Goal: Task Accomplishment & Management: Complete application form

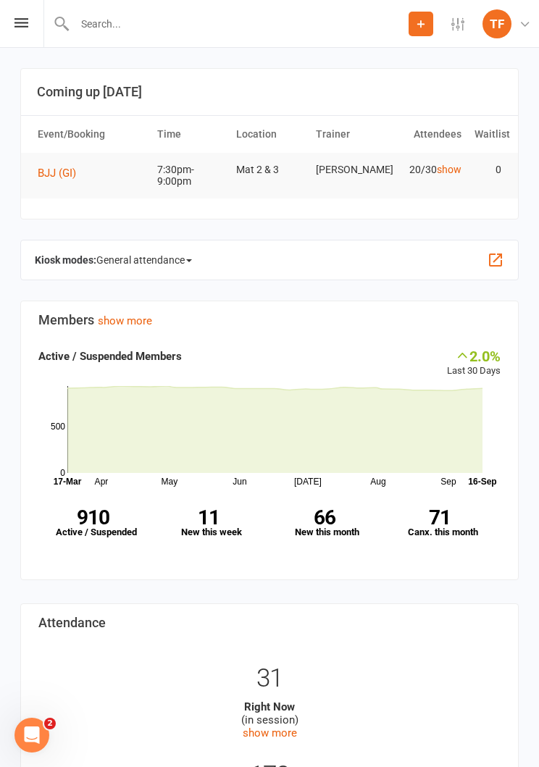
click at [10, 41] on div "Prospect Member Non-attending contact Class / event Appointment Grading event T…" at bounding box center [269, 24] width 539 height 48
click at [19, 27] on icon at bounding box center [21, 22] width 14 height 9
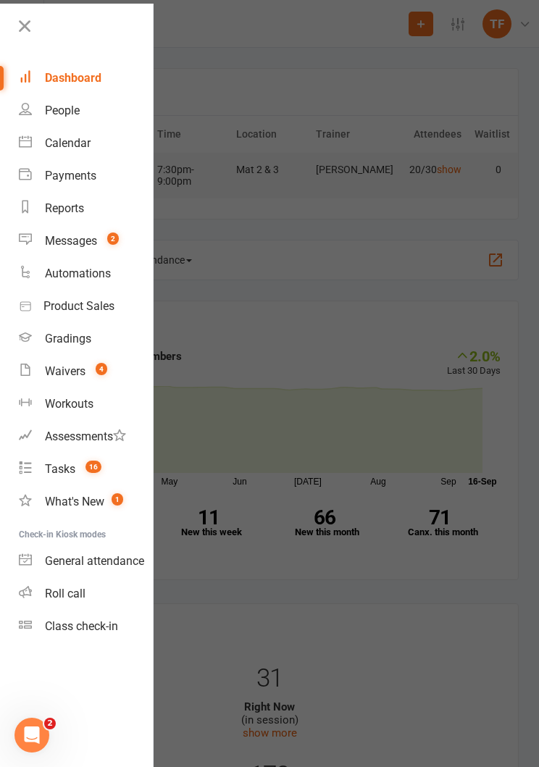
click at [38, 118] on link "People" at bounding box center [86, 110] width 134 height 33
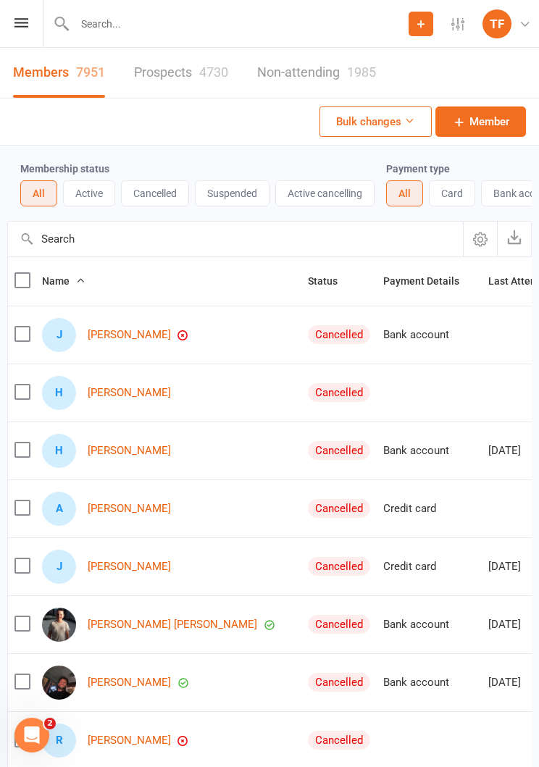
click at [175, 86] on link "Prospects 4730" at bounding box center [181, 73] width 94 height 50
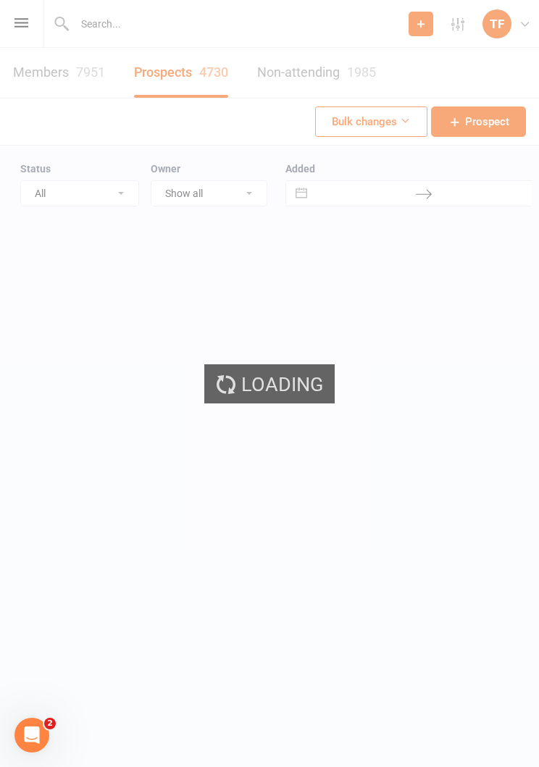
select select "25"
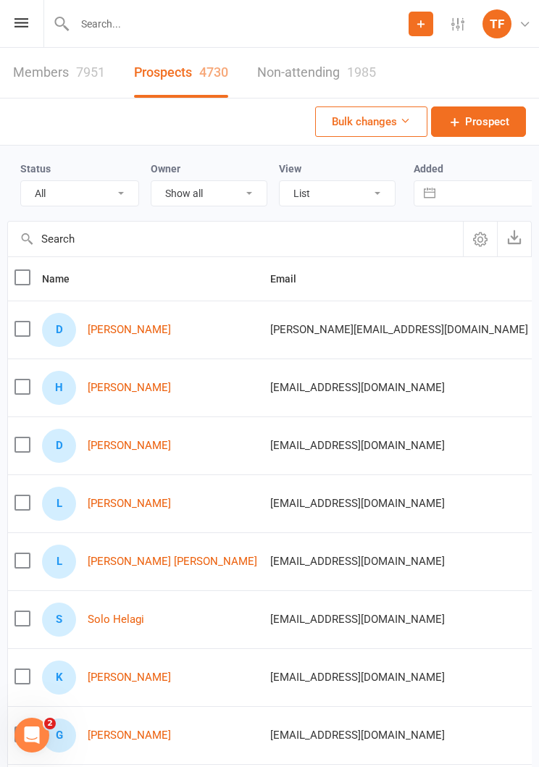
click at [147, 335] on link "[PERSON_NAME]" at bounding box center [129, 330] width 83 height 12
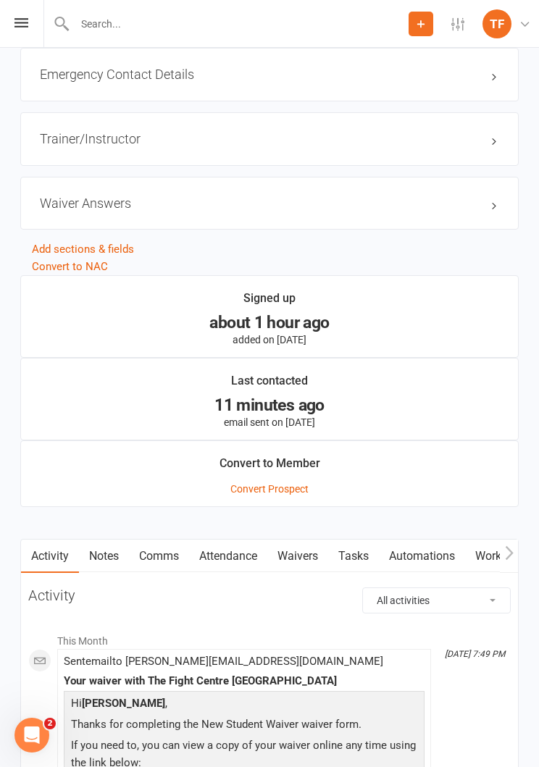
click at [303, 548] on link "Waivers" at bounding box center [297, 555] width 61 height 33
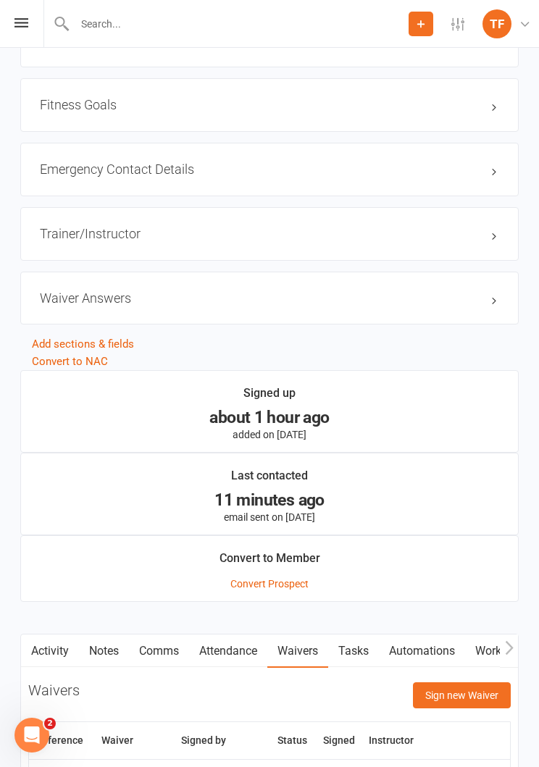
click at [471, 682] on button "Sign new Waiver" at bounding box center [462, 695] width 98 height 26
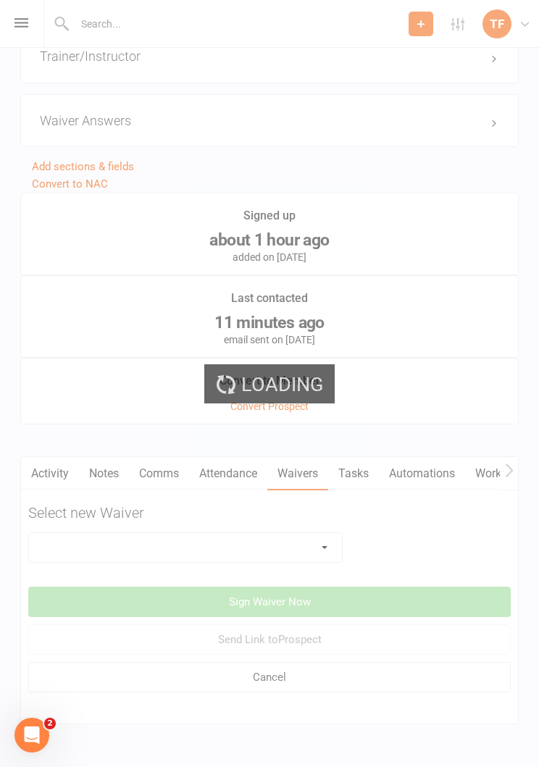
scroll to position [1284, 0]
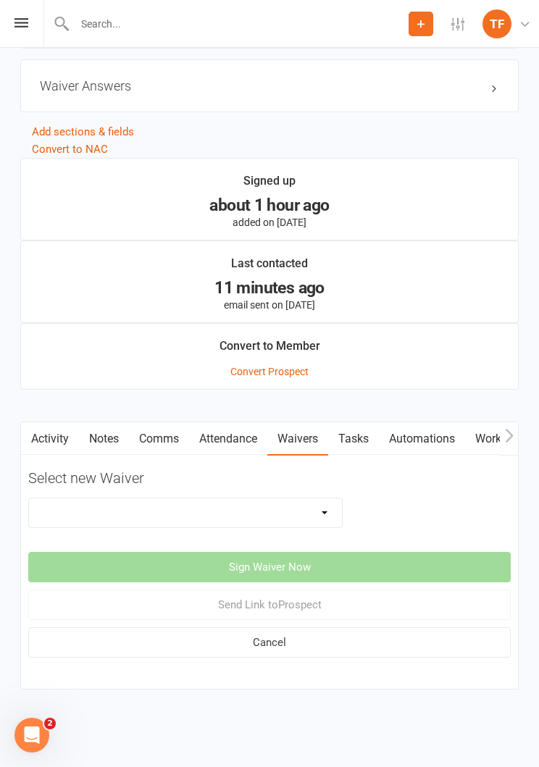
click at [259, 508] on select "Direct Debit Contract New Student Waiver Online - Adults - 12 Month DD Online -…" at bounding box center [185, 512] width 313 height 29
select select "2207"
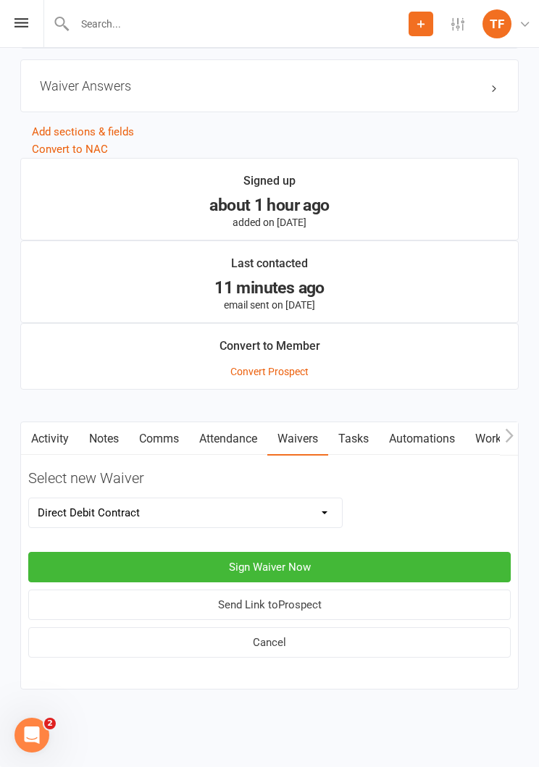
click at [309, 552] on button "Sign Waiver Now" at bounding box center [269, 567] width 482 height 30
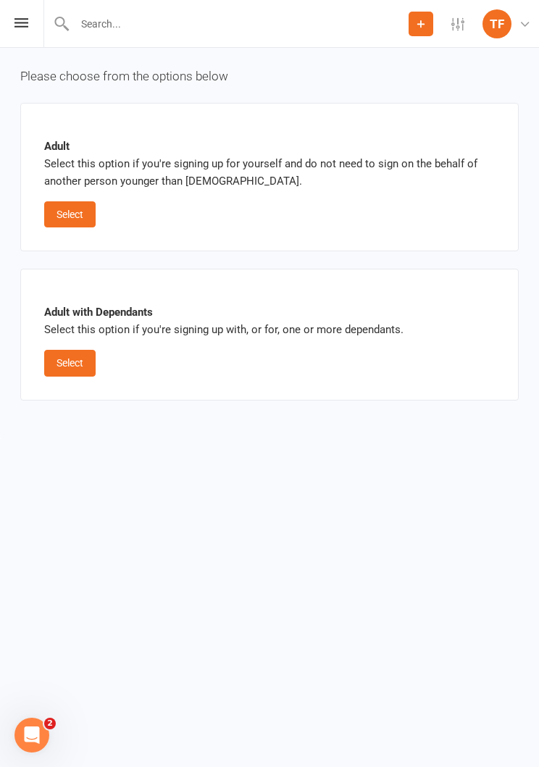
click at [64, 209] on button "Select" at bounding box center [69, 214] width 51 height 26
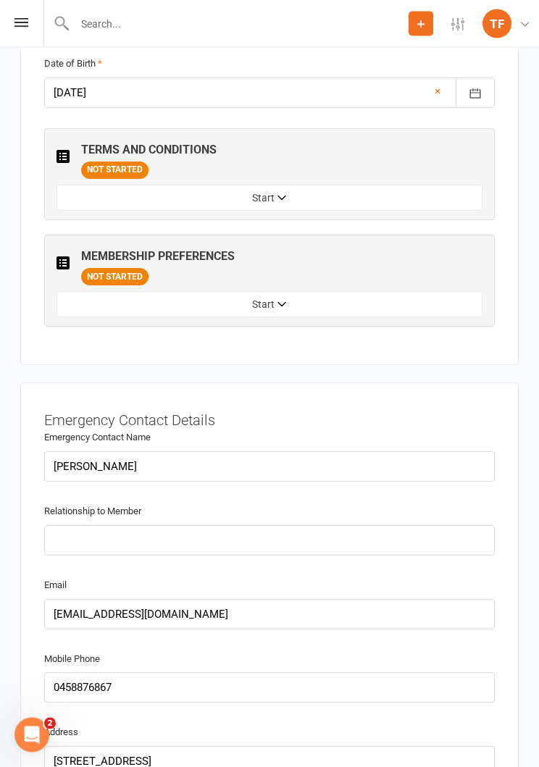
scroll to position [1163, 0]
click at [125, 298] on button "Start" at bounding box center [269, 304] width 426 height 26
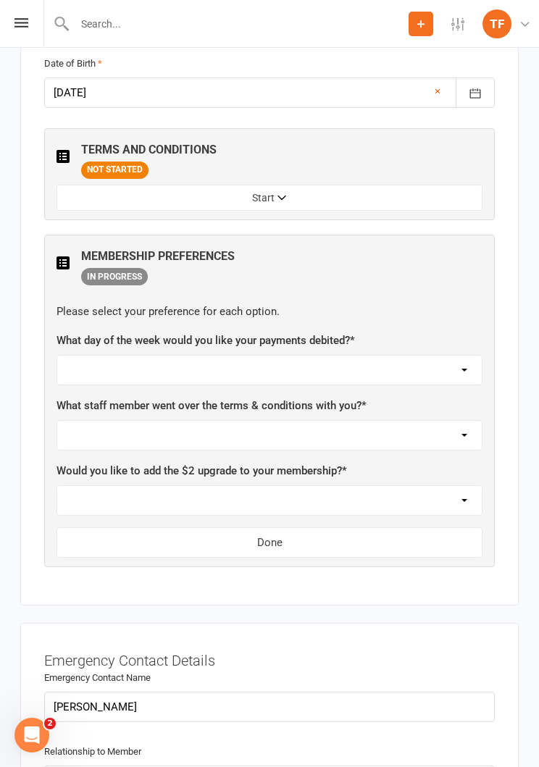
click at [104, 356] on select "[DATE] [DATE] [DATE] [DATE] [DATE]" at bounding box center [269, 370] width 424 height 29
click at [111, 429] on select "Not sure [PERSON_NAME] [PERSON_NAME] [PERSON_NAME] [PERSON_NAME] [PERSON_NAME] …" at bounding box center [269, 435] width 424 height 29
select select "[PERSON_NAME]"
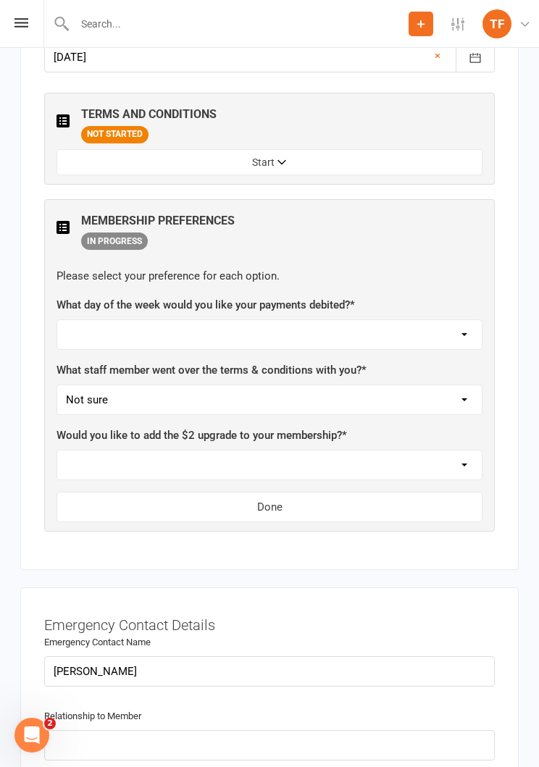
scroll to position [1263, 0]
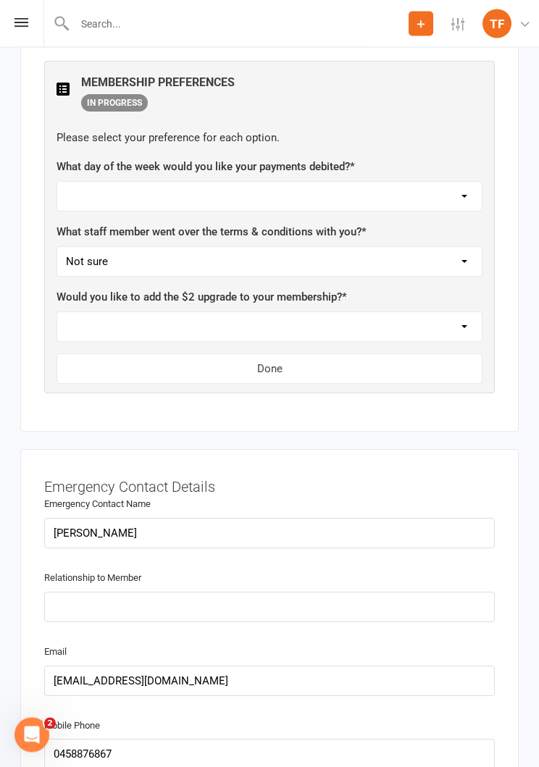
click at [99, 190] on select "[DATE] [DATE] [DATE] [DATE] [DATE]" at bounding box center [269, 196] width 424 height 29
select select "[DATE]"
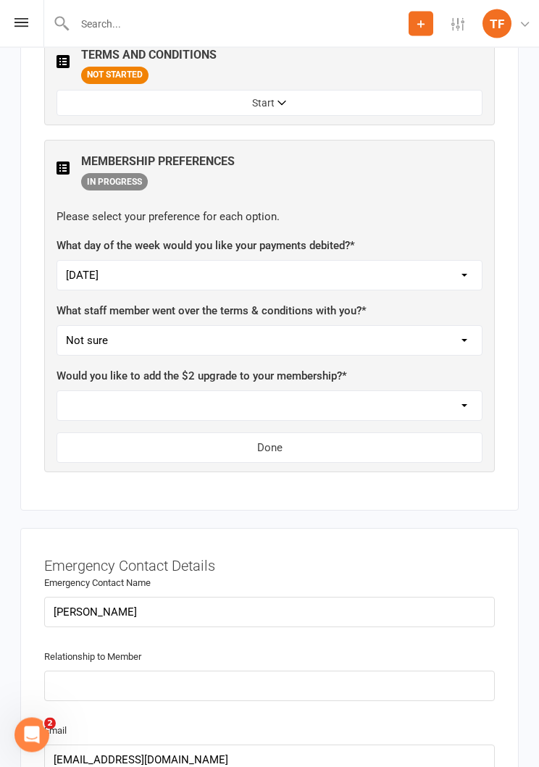
scroll to position [1253, 0]
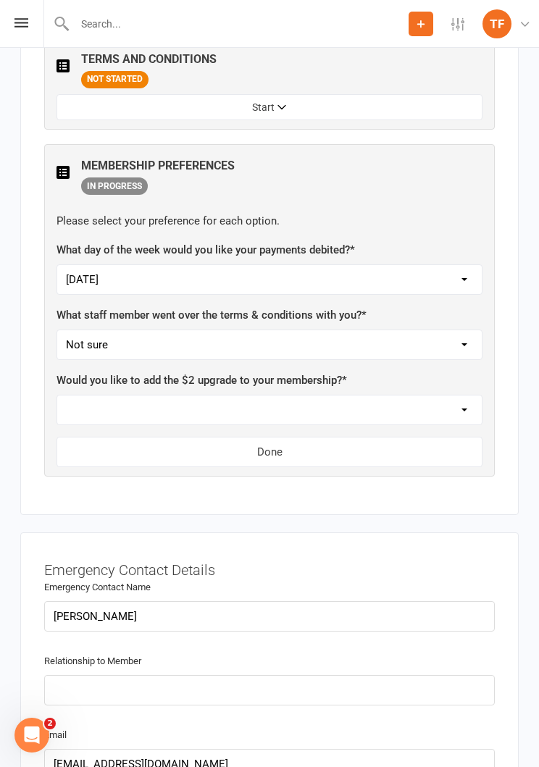
click at [387, 400] on select "Yes, please add Not at this time" at bounding box center [269, 409] width 424 height 29
click at [340, 395] on select "Yes, please add Not at this time" at bounding box center [269, 409] width 424 height 29
select select "Not at this time"
click at [310, 442] on button "Done" at bounding box center [269, 452] width 426 height 30
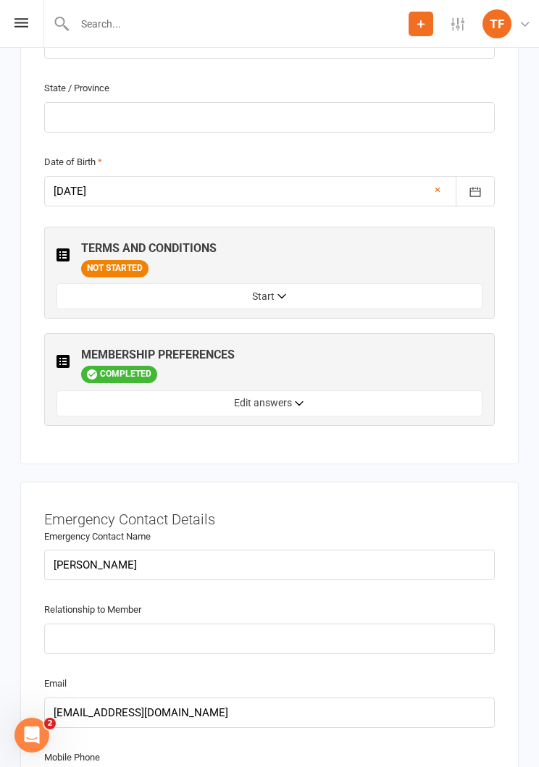
click at [344, 289] on button "Start" at bounding box center [269, 296] width 426 height 26
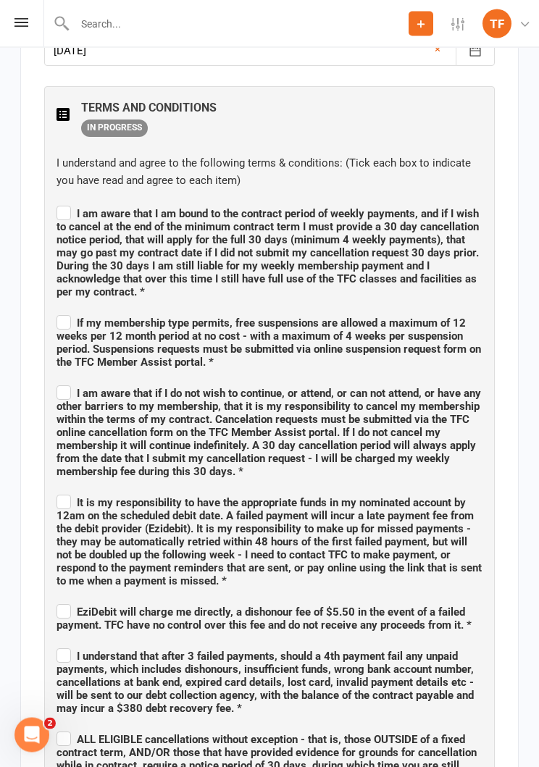
scroll to position [1205, 0]
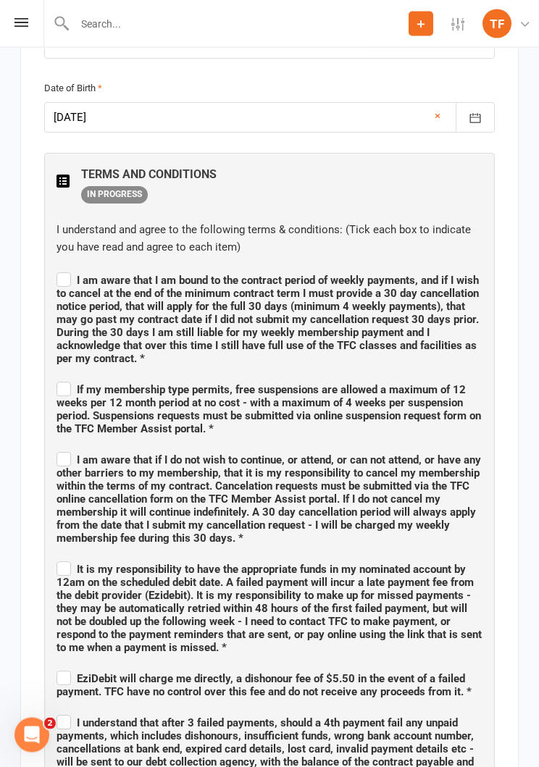
click at [62, 272] on label "I am aware that I am bound to the contract period of weekly payments, and if I …" at bounding box center [269, 318] width 426 height 96
click at [62, 268] on input "I am aware that I am bound to the contract period of weekly payments, and if I …" at bounding box center [269, 268] width 426 height 0
checkbox input "true"
click at [62, 385] on label "If my membership type permits, free suspensions are allowed a maximum of 12 wee…" at bounding box center [269, 407] width 426 height 56
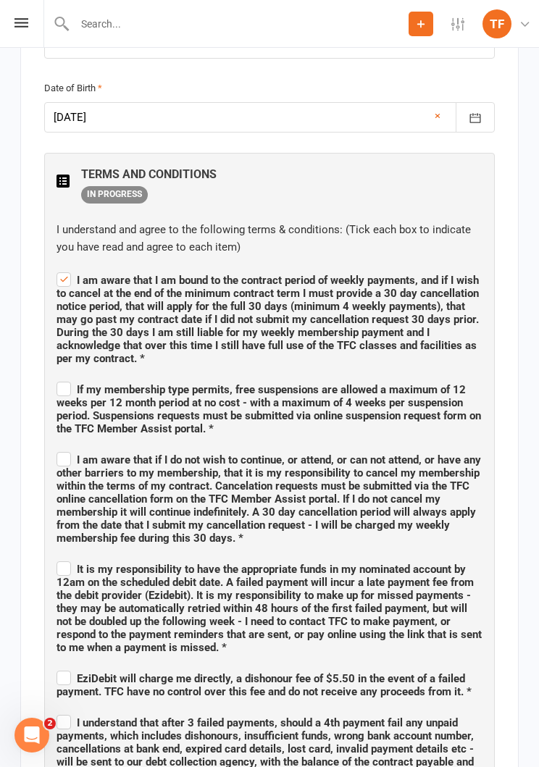
click at [62, 377] on input "If my membership type permits, free suspensions are allowed a maximum of 12 wee…" at bounding box center [269, 377] width 426 height 0
checkbox input "true"
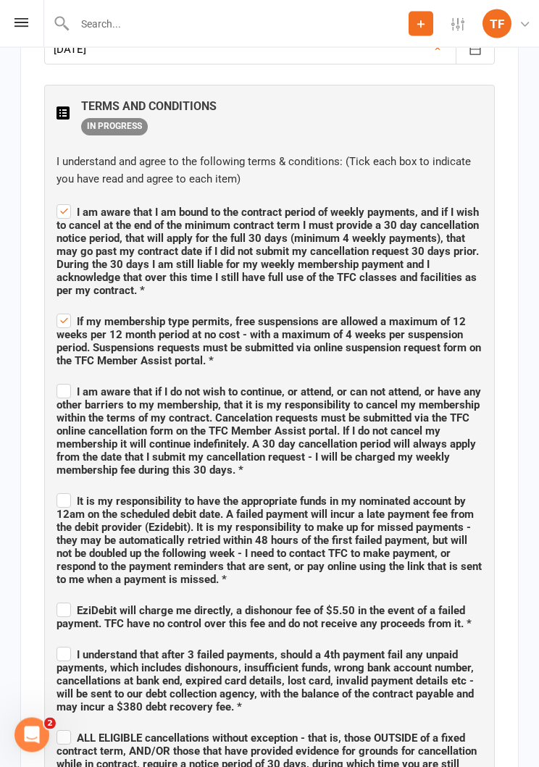
click at [58, 388] on label "I am aware that if I do not wish to continue, or attend, or can not attend, or …" at bounding box center [269, 430] width 426 height 96
click at [58, 379] on input "I am aware that if I do not wish to continue, or attend, or can not attend, or …" at bounding box center [269, 379] width 426 height 0
checkbox input "true"
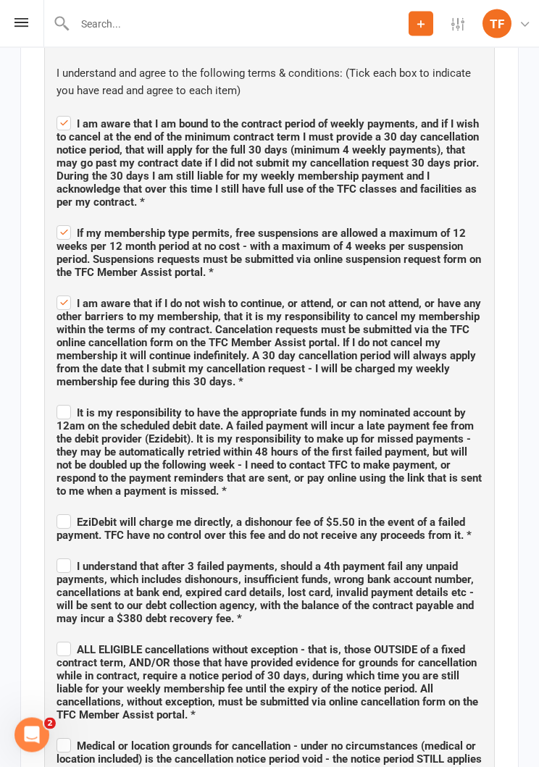
click at [72, 410] on span "It is my responsibility to have the appropriate funds in my nominated account b…" at bounding box center [268, 452] width 425 height 91
click at [72, 400] on input "It is my responsibility to have the appropriate funds in my nominated account b…" at bounding box center [269, 400] width 426 height 0
checkbox input "true"
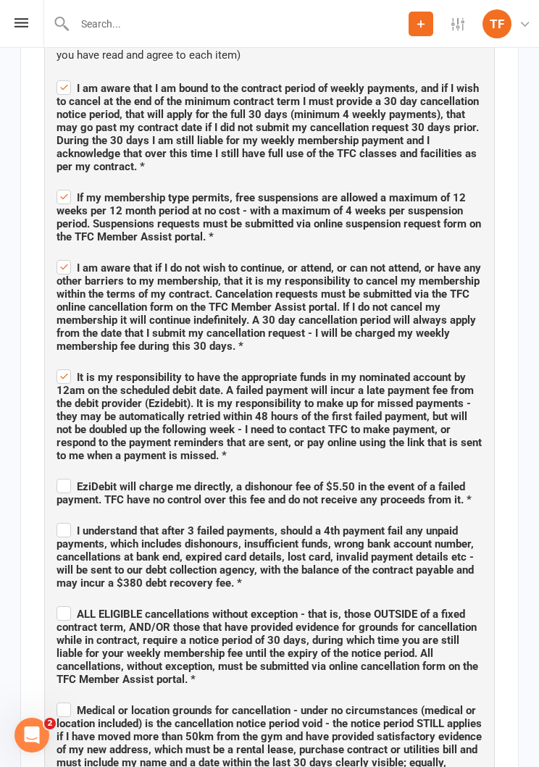
scroll to position [1358, 0]
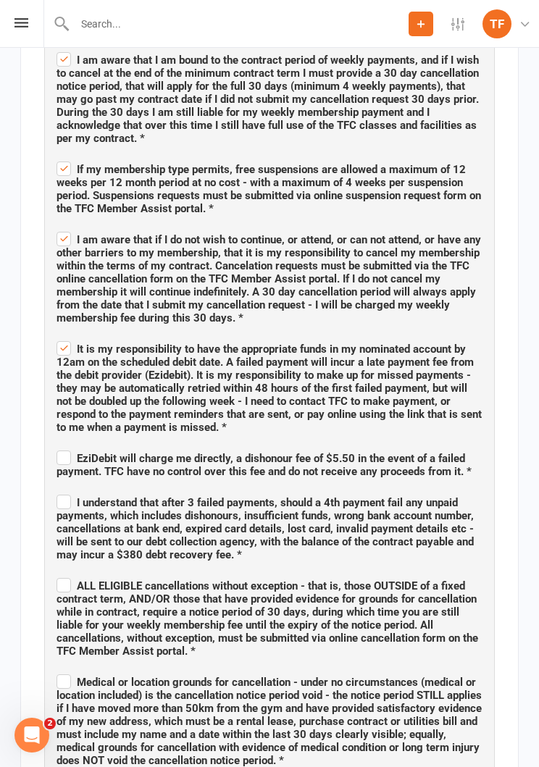
click at [62, 447] on label "EziDebit will charge me directly, a dishonour fee of $5.50 in the event of a fa…" at bounding box center [269, 462] width 426 height 30
click at [62, 445] on input "EziDebit will charge me directly, a dishonour fee of $5.50 in the event of a fa…" at bounding box center [269, 445] width 426 height 0
checkbox input "true"
click at [59, 495] on label "I understand that after 3 failed payments, should a 4th payment fail any unpaid…" at bounding box center [269, 527] width 426 height 70
click at [59, 489] on input "I understand that after 3 failed payments, should a 4th payment fail any unpaid…" at bounding box center [269, 489] width 426 height 0
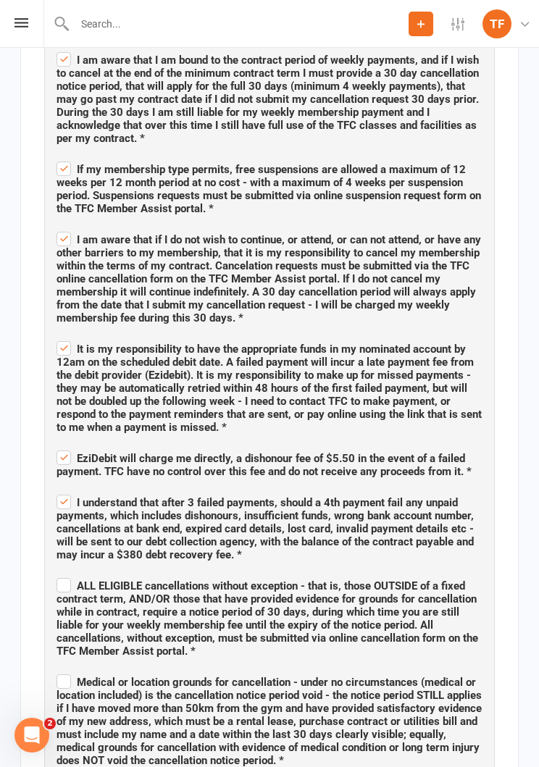
checkbox input "true"
click at [58, 575] on label "ALL ELIGIBLE cancellations without exception - that is, those OUTSIDE of a fixe…" at bounding box center [269, 616] width 426 height 83
click at [58, 573] on input "ALL ELIGIBLE cancellations without exception - that is, those OUTSIDE of a fixe…" at bounding box center [269, 573] width 426 height 0
checkbox input "true"
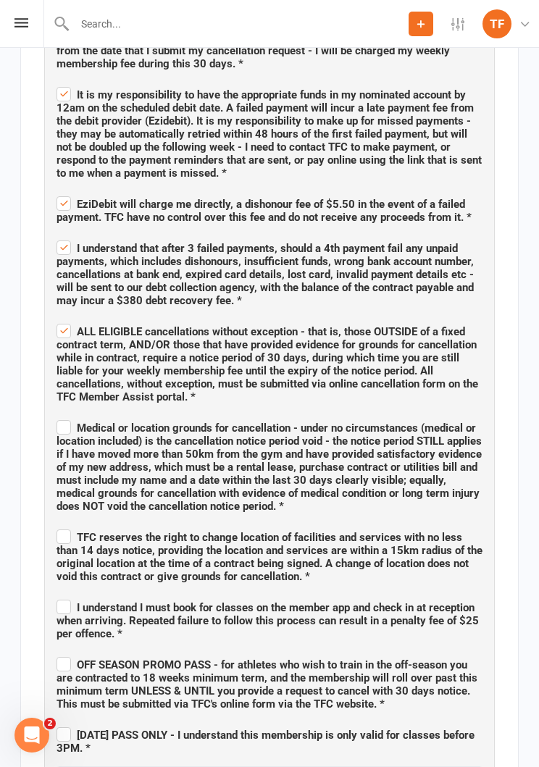
scroll to position [1612, 0]
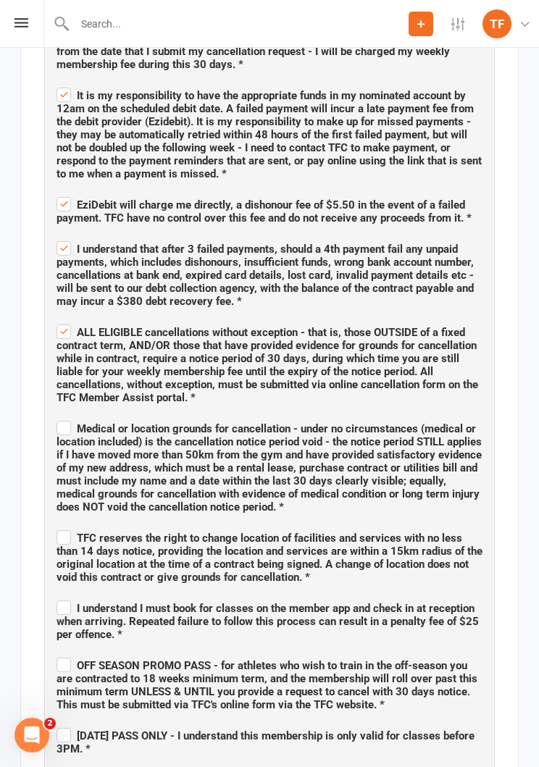
click at [66, 418] on label "Medical or location grounds for cancellation - under no circumstances (medical …" at bounding box center [269, 466] width 426 height 96
click at [66, 416] on input "Medical or location grounds for cancellation - under no circumstances (medical …" at bounding box center [269, 416] width 426 height 0
checkbox input "true"
click at [61, 527] on label "TFC reserves the right to change location of facilities and services with no le…" at bounding box center [269, 555] width 426 height 56
click at [61, 525] on input "TFC reserves the right to change location of facilities and services with no le…" at bounding box center [269, 525] width 426 height 0
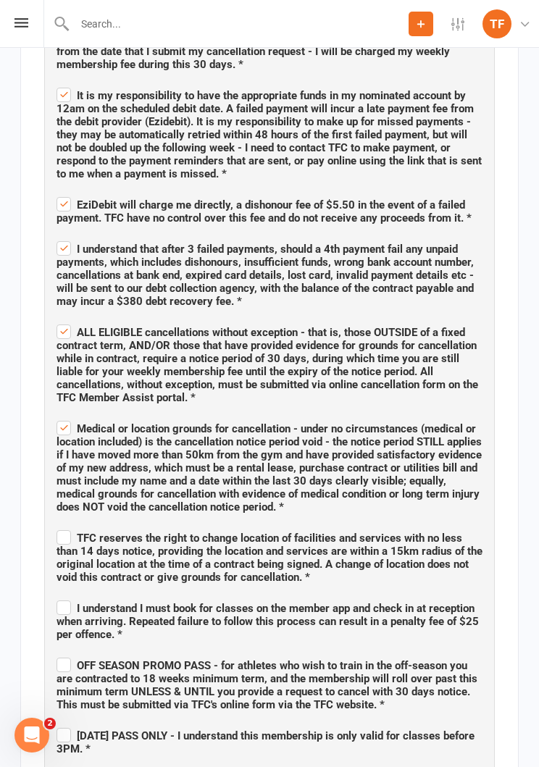
checkbox input "true"
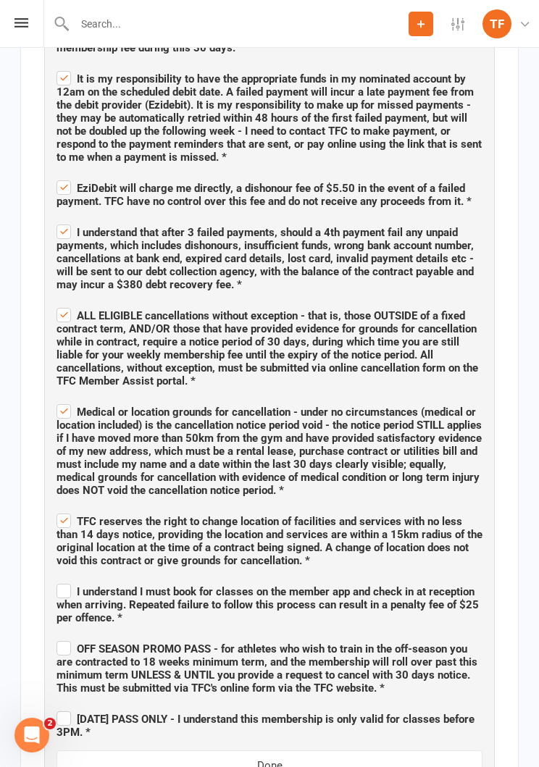
scroll to position [1659, 0]
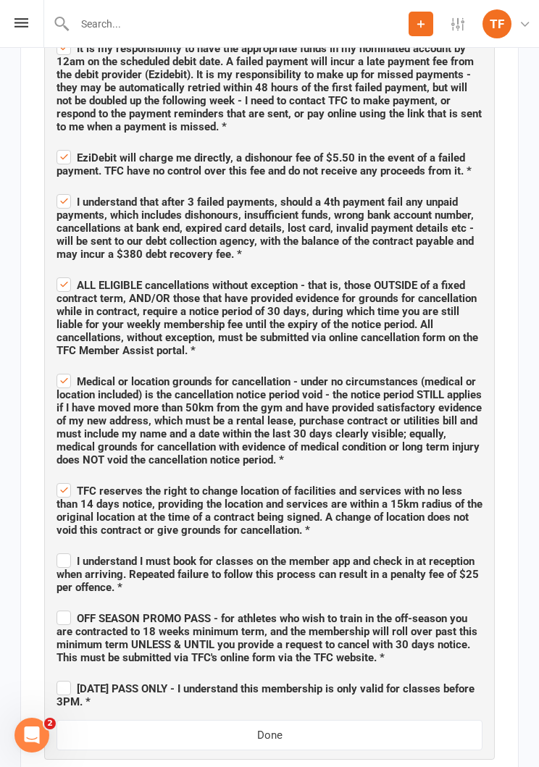
click at [57, 550] on label "I understand I must book for classes on the member app and check in at receptio…" at bounding box center [269, 571] width 426 height 43
click at [57, 548] on input "I understand I must book for classes on the member app and check in at receptio…" at bounding box center [269, 548] width 426 height 0
checkbox input "true"
click at [51, 607] on div "TERMS AND CONDITIONS IN PROGRESS I understand and agree to the following terms …" at bounding box center [269, 195] width 450 height 1127
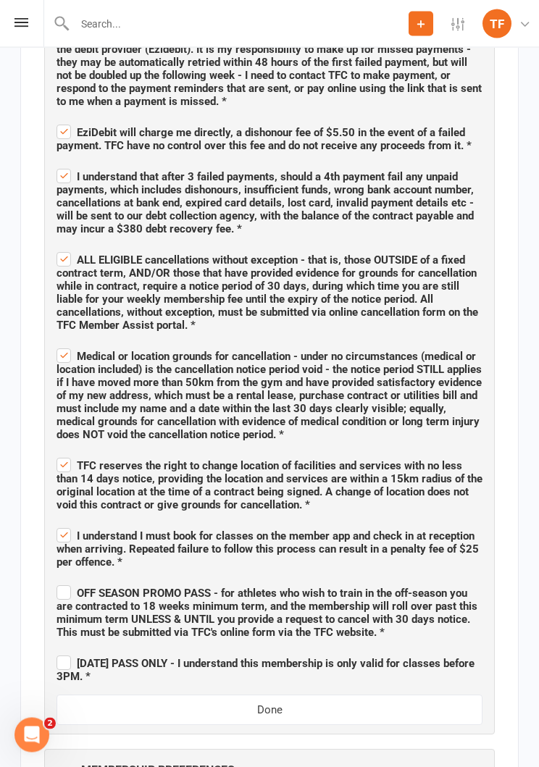
scroll to position [1683, 0]
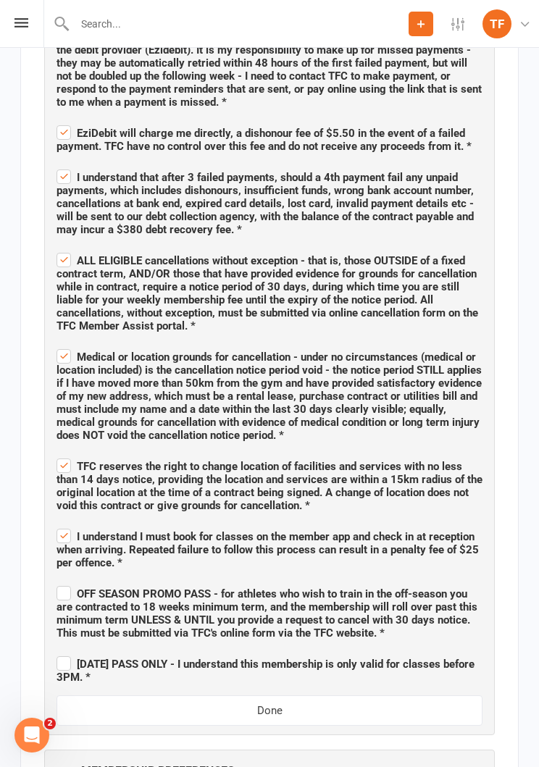
click at [61, 589] on label "OFF SEASON PROMO PASS - for athletes who wish to train in the off-season you ar…" at bounding box center [269, 611] width 426 height 56
click at [61, 581] on input "OFF SEASON PROMO PASS - for athletes who wish to train in the off-season you ar…" at bounding box center [269, 581] width 426 height 0
checkbox input "true"
click at [67, 653] on label "[DATE] PASS ONLY - I understand this membership is only valid for classes befor…" at bounding box center [269, 668] width 426 height 30
click at [67, 651] on input "[DATE] PASS ONLY - I understand this membership is only valid for classes befor…" at bounding box center [269, 651] width 426 height 0
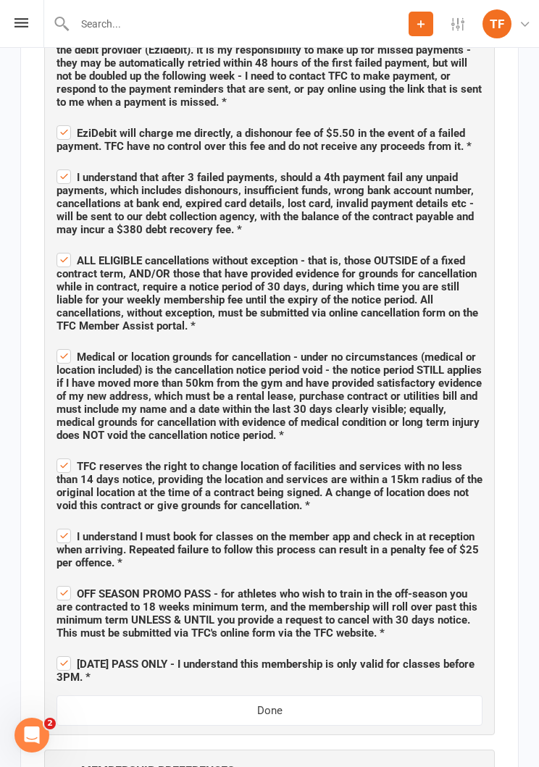
checkbox input "true"
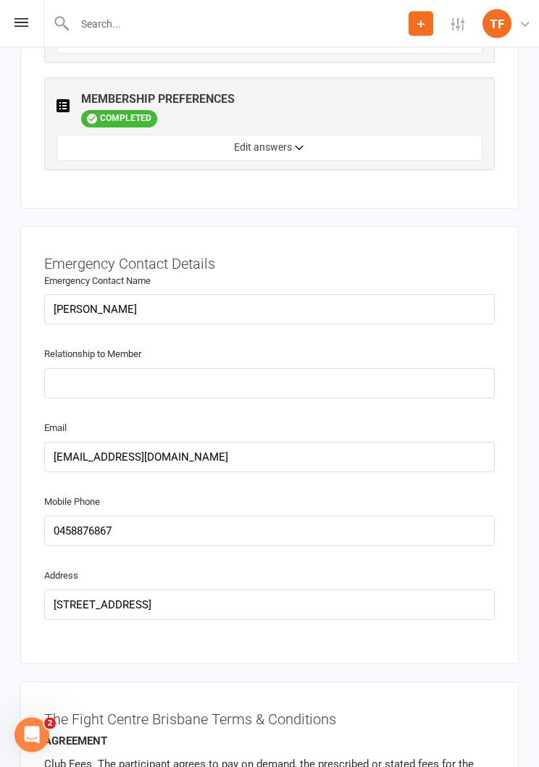
scroll to position [2356, 0]
click at [256, 387] on input "text" at bounding box center [269, 382] width 450 height 30
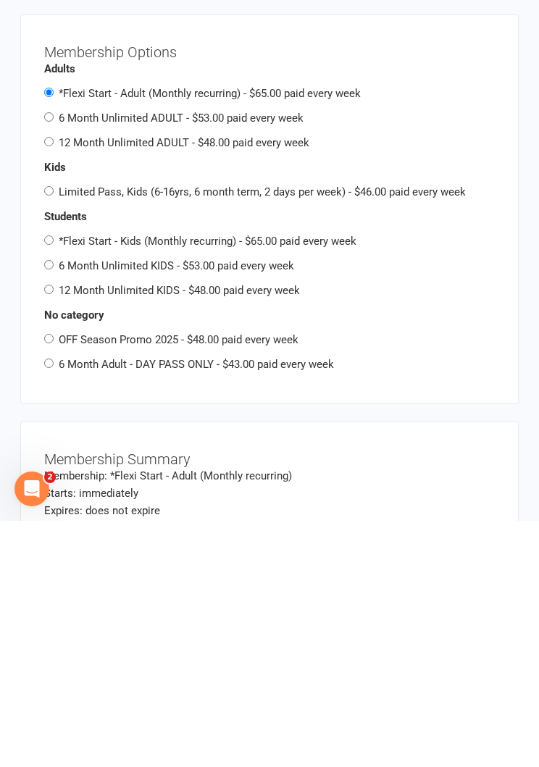
scroll to position [3008, 0]
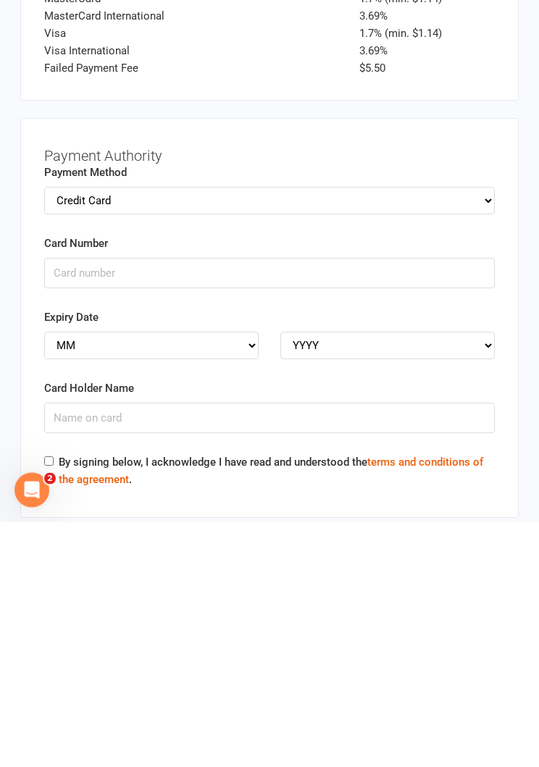
type input "De facto"
click at [451, 432] on select "Credit Card Bank Account" at bounding box center [269, 446] width 450 height 28
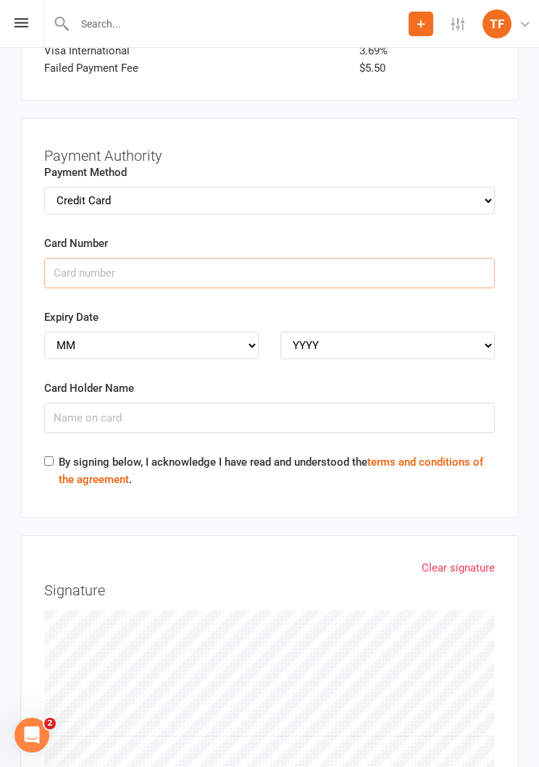
click at [65, 258] on input "Card Number" at bounding box center [269, 273] width 450 height 30
click at [354, 266] on input "Card Number" at bounding box center [269, 273] width 450 height 30
type input "[CREDIT_CARD_NUMBER]"
click at [156, 332] on select "MM 01 02 03 04 05 06 07 08 09 10 11 12" at bounding box center [151, 346] width 214 height 28
select select "10"
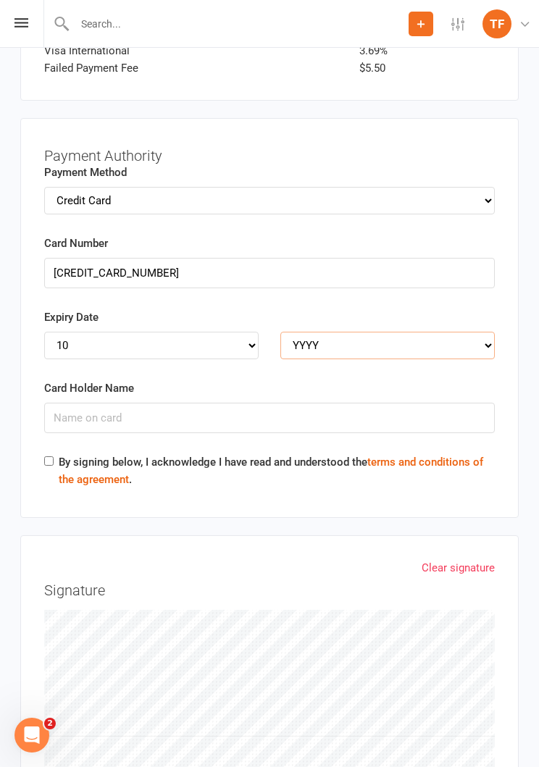
click at [461, 332] on select "YYYY 2025 2026 2027 2028 2029 2030 2031 2032 2033 2034" at bounding box center [387, 346] width 214 height 28
select select "2026"
click at [277, 403] on input "Card Holder Name" at bounding box center [269, 418] width 450 height 30
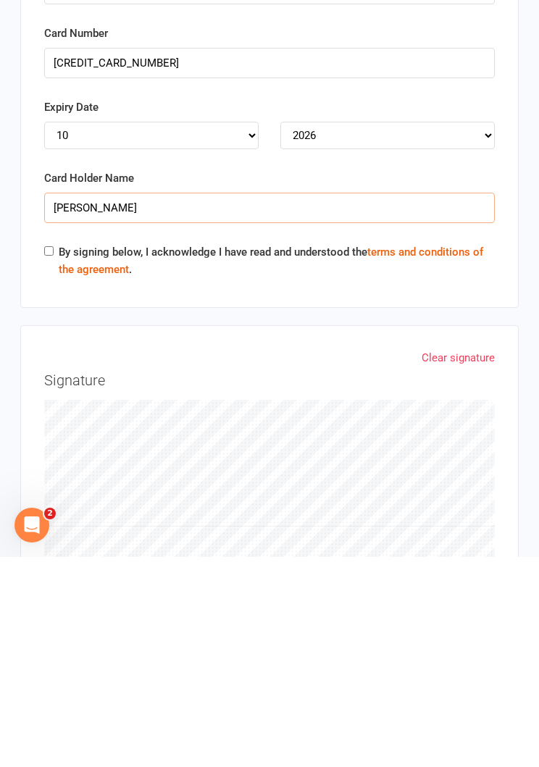
type input "[PERSON_NAME]"
click at [47, 453] on div "By signing below, I acknowledge I have read and understood the terms and condit…" at bounding box center [269, 473] width 450 height 41
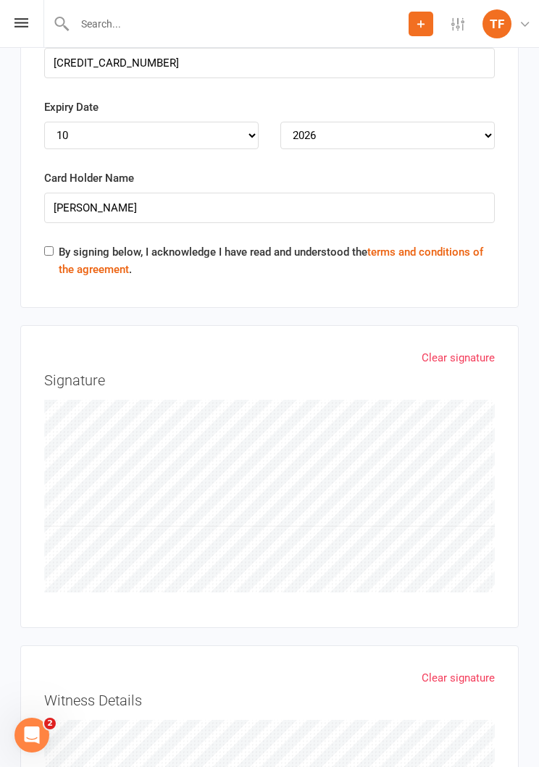
click at [53, 246] on input "By signing below, I acknowledge I have read and understood the terms and condit…" at bounding box center [48, 250] width 9 height 9
checkbox input "true"
click at [469, 669] on link "Clear signature" at bounding box center [457, 677] width 73 height 17
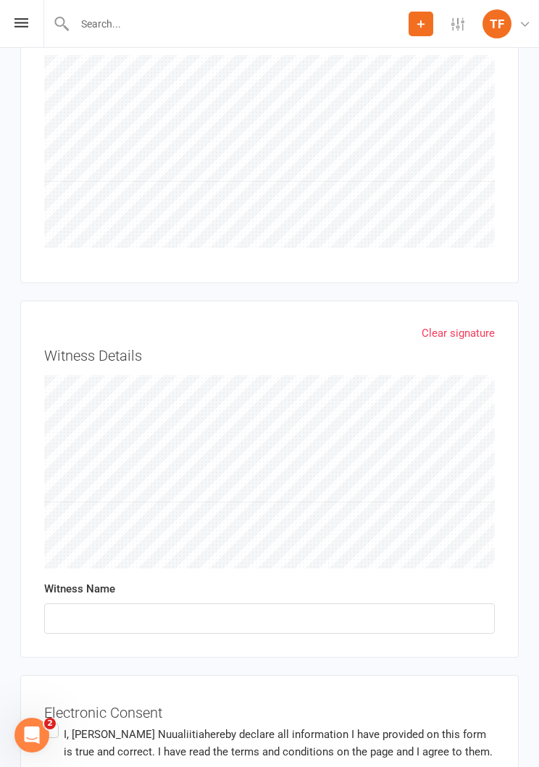
scroll to position [4610, 0]
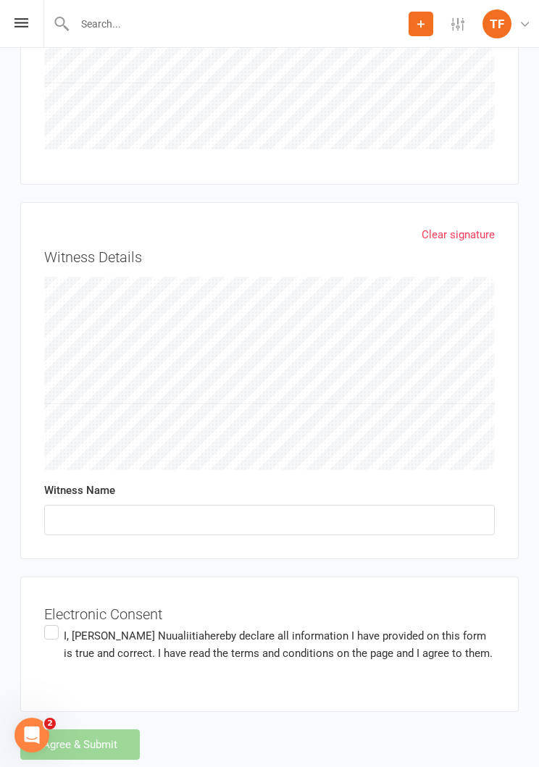
click at [61, 622] on label "I, [PERSON_NAME] hereby declare all information I have provided on this form is…" at bounding box center [269, 645] width 450 height 46
click at [54, 622] on input "I, [PERSON_NAME] hereby declare all information I have provided on this form is…" at bounding box center [48, 622] width 9 height 0
click at [306, 505] on input "text" at bounding box center [269, 520] width 450 height 30
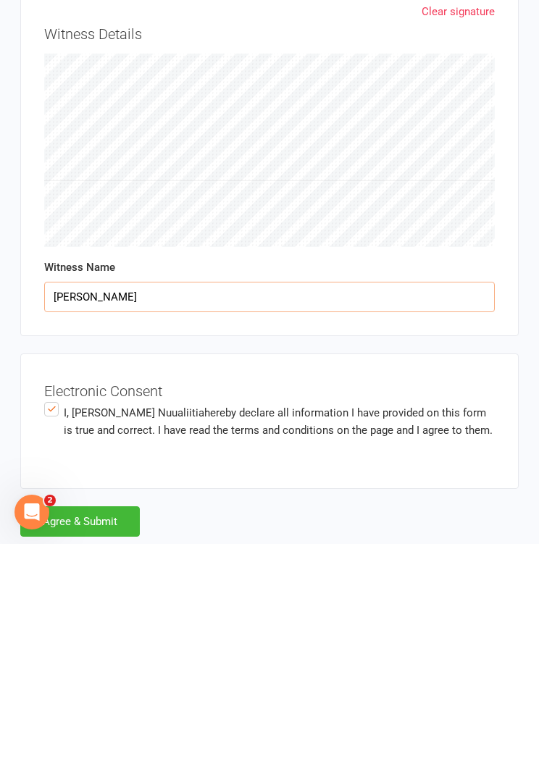
type input "[PERSON_NAME]"
click at [105, 729] on button "Agree & Submit" at bounding box center [79, 744] width 119 height 30
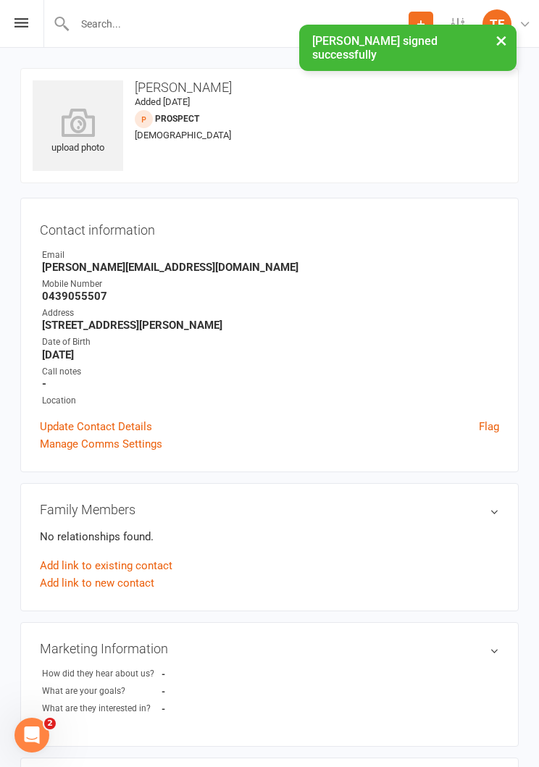
click at [82, 125] on icon at bounding box center [78, 122] width 91 height 29
